Goal: Information Seeking & Learning: Learn about a topic

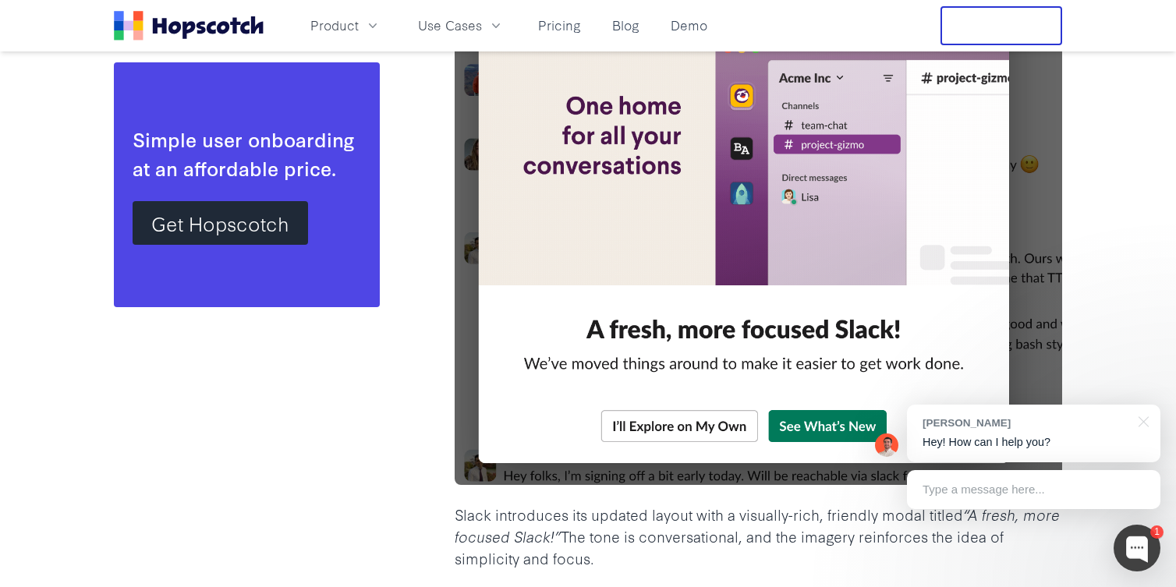
scroll to position [4645, 0]
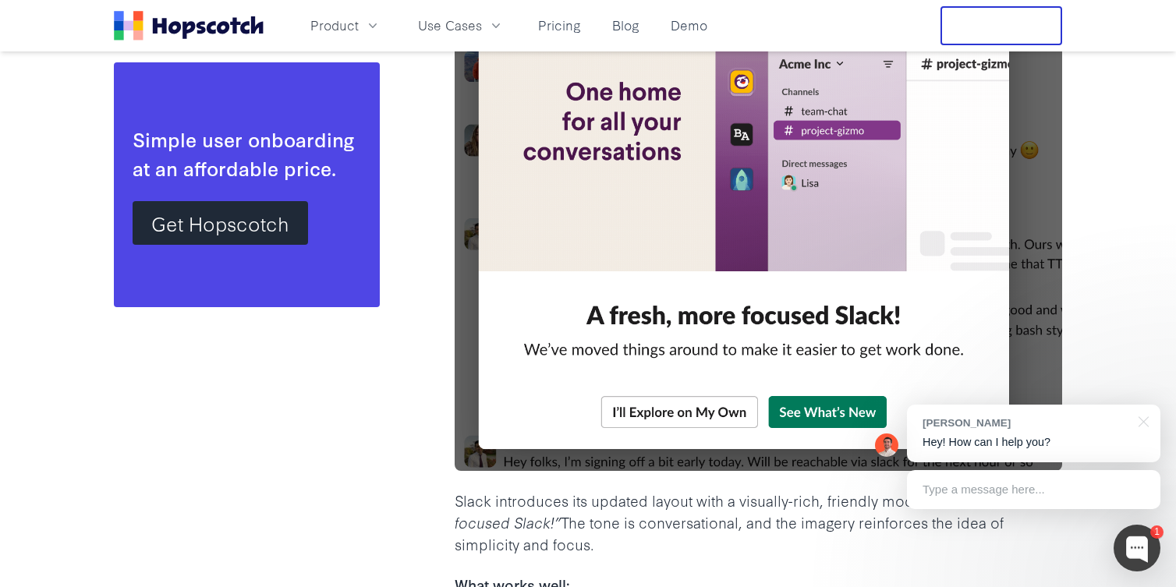
click at [799, 415] on img at bounding box center [758, 216] width 607 height 509
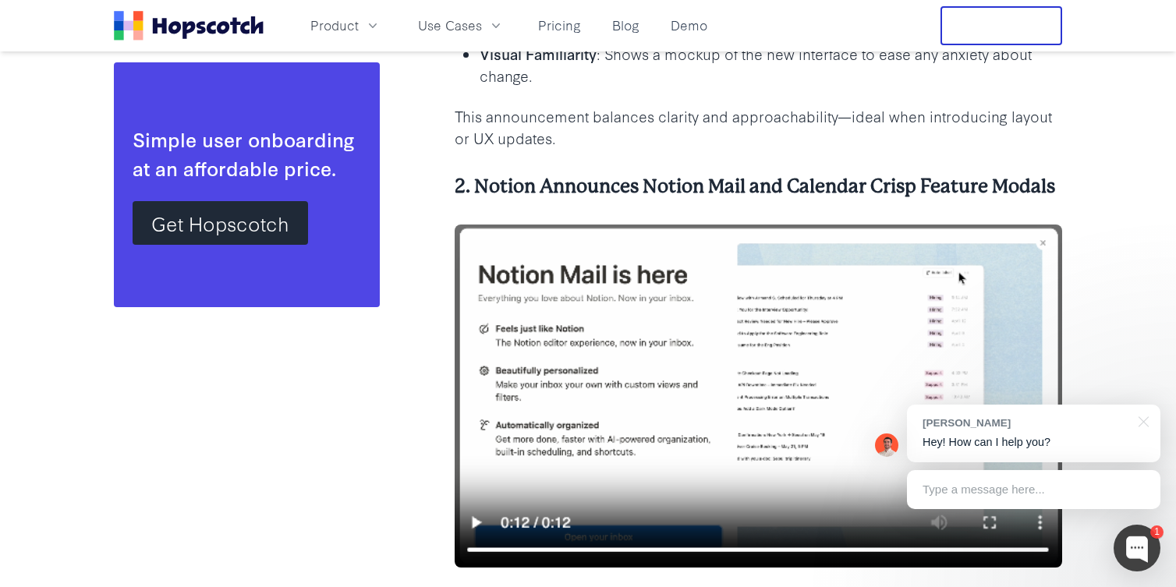
scroll to position [5327, 0]
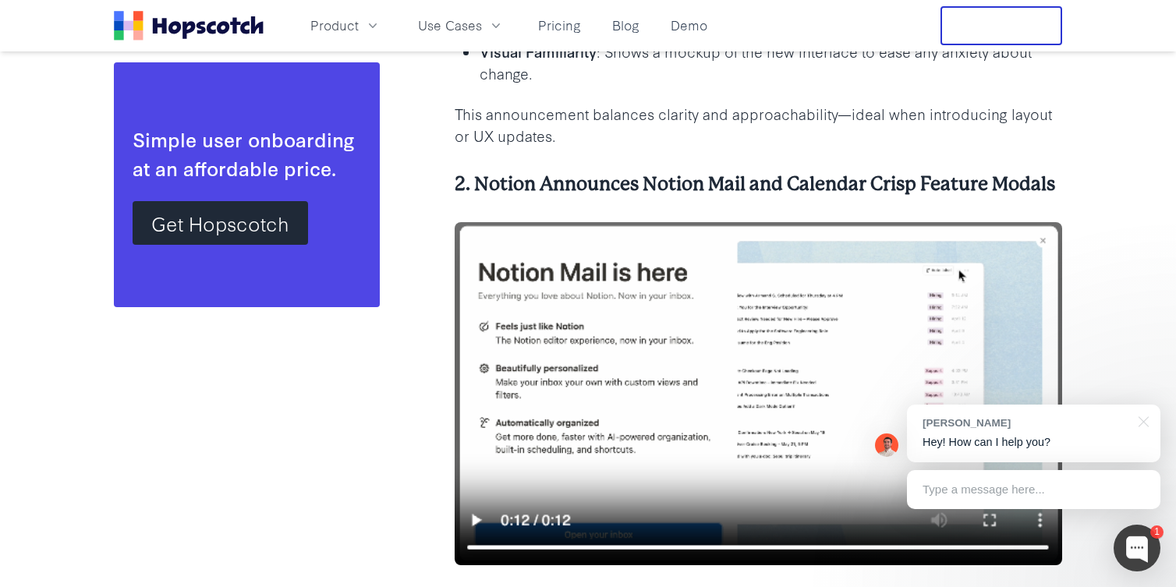
click at [473, 519] on img at bounding box center [758, 394] width 607 height 344
click at [474, 518] on img at bounding box center [758, 394] width 607 height 344
click at [476, 519] on img at bounding box center [758, 394] width 607 height 344
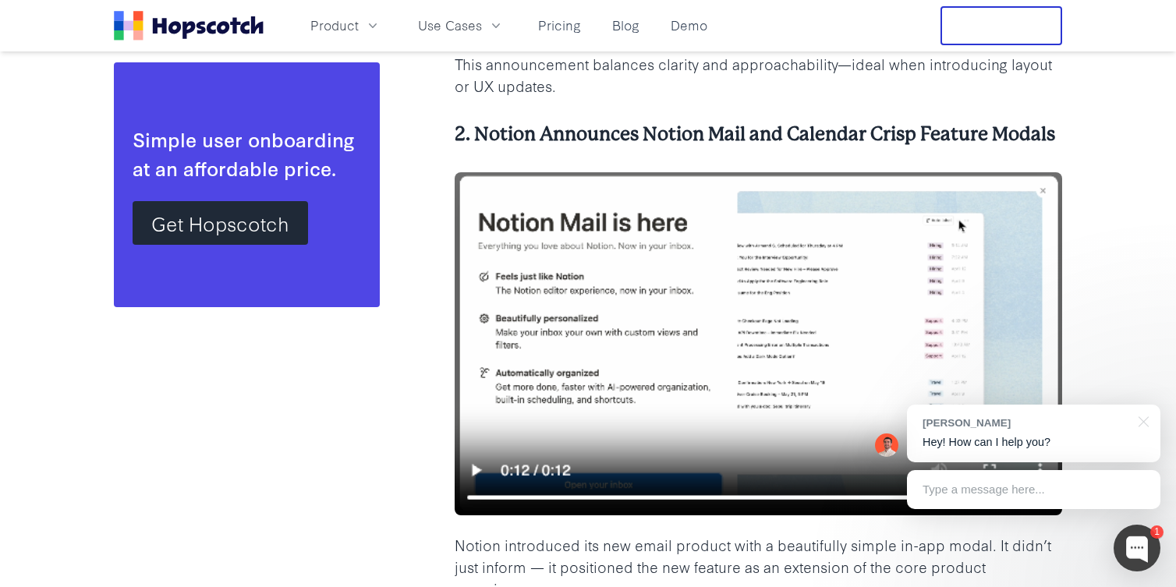
scroll to position [5380, 0]
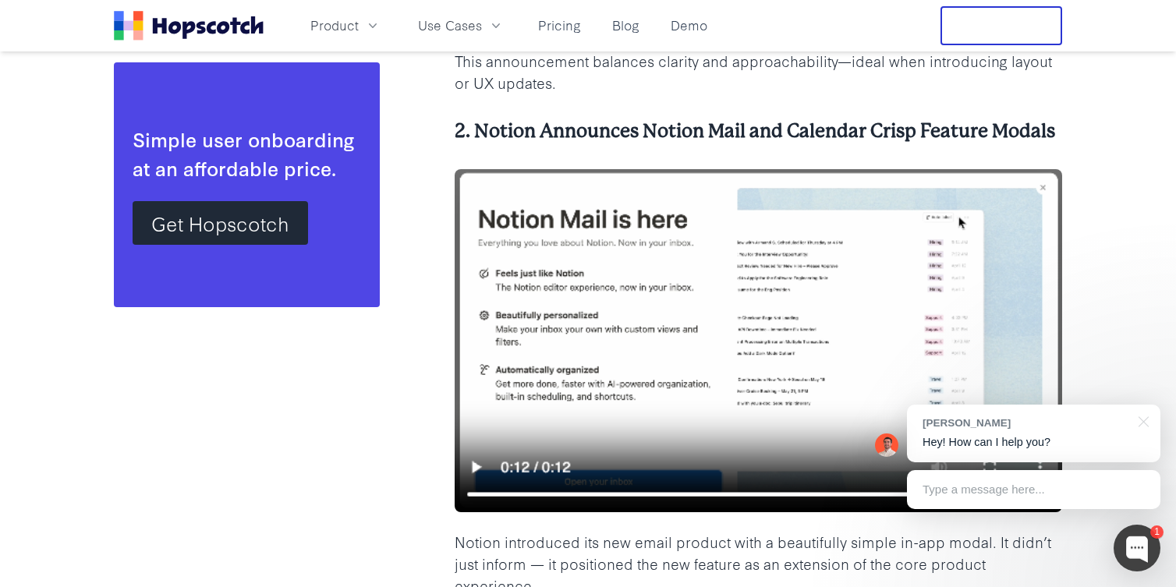
click at [647, 290] on img at bounding box center [758, 341] width 607 height 344
click at [1139, 422] on div at bounding box center [1140, 421] width 39 height 32
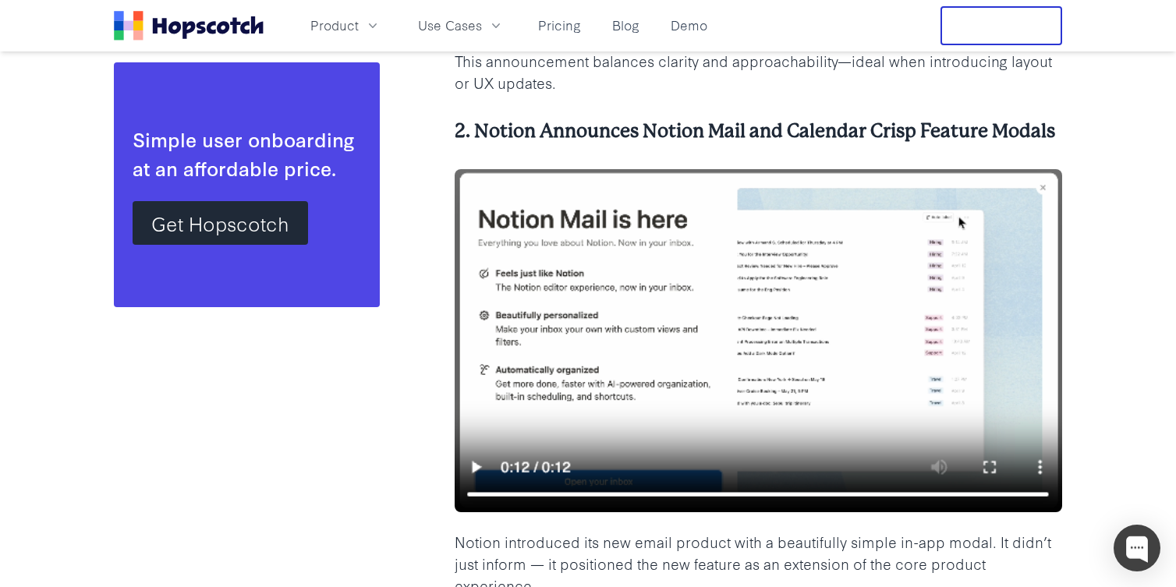
click at [749, 342] on img at bounding box center [758, 341] width 607 height 344
click at [501, 454] on img at bounding box center [758, 341] width 607 height 344
click at [478, 465] on img at bounding box center [758, 341] width 607 height 344
click at [572, 415] on img at bounding box center [758, 341] width 607 height 344
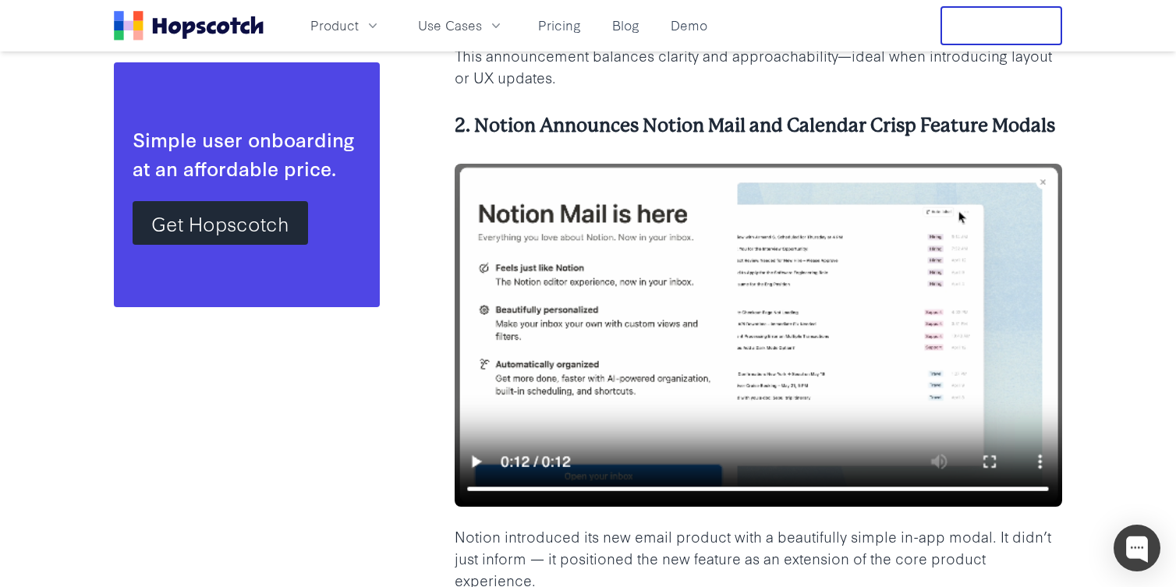
scroll to position [5387, 0]
